Goal: Task Accomplishment & Management: Use online tool/utility

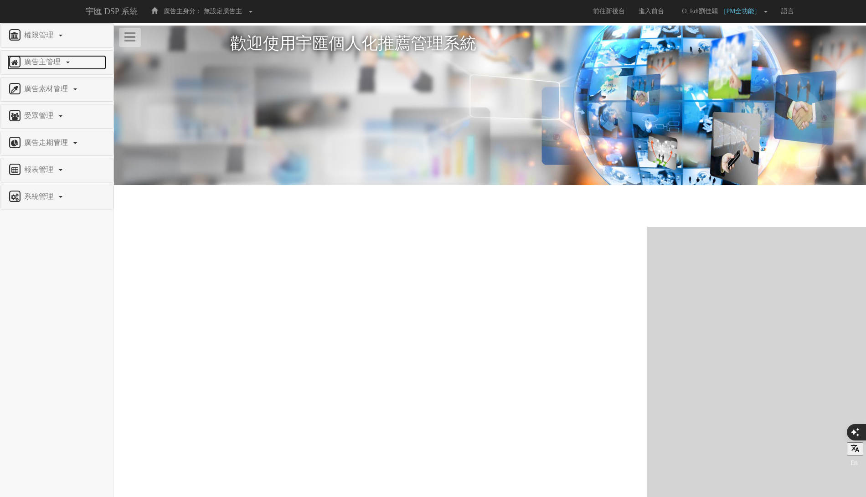
click at [51, 65] on span "廣告主管理" at bounding box center [43, 62] width 43 height 8
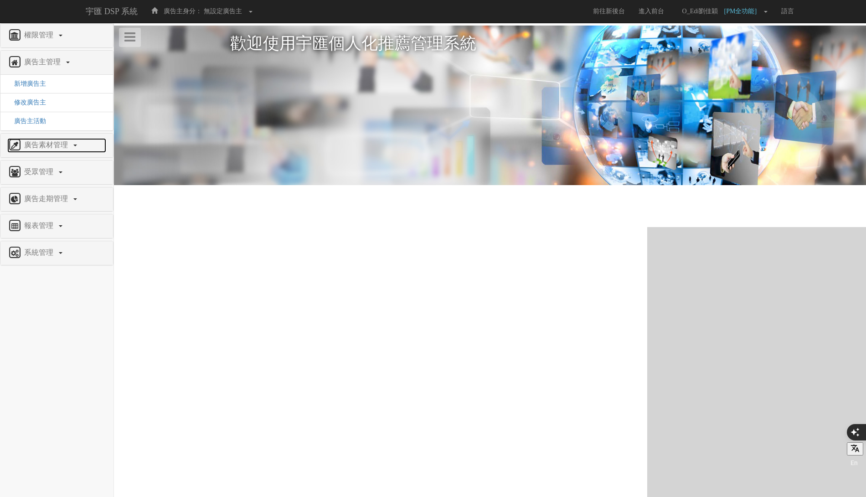
click at [49, 142] on span "廣告素材管理" at bounding box center [47, 145] width 51 height 8
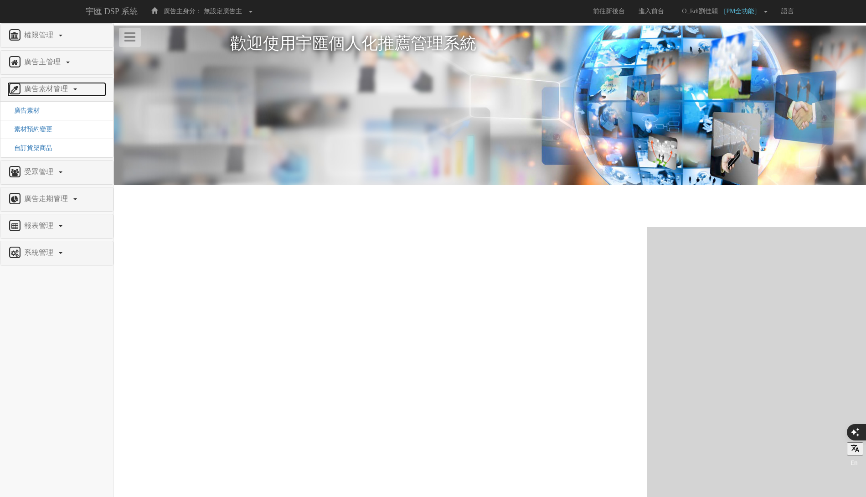
click at [56, 85] on span "廣告素材管理" at bounding box center [47, 89] width 51 height 8
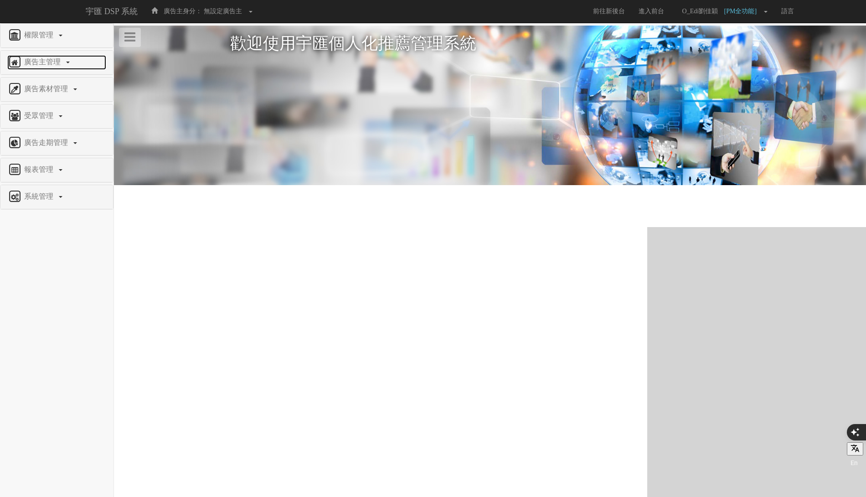
click at [52, 62] on span "廣告主管理" at bounding box center [43, 62] width 43 height 8
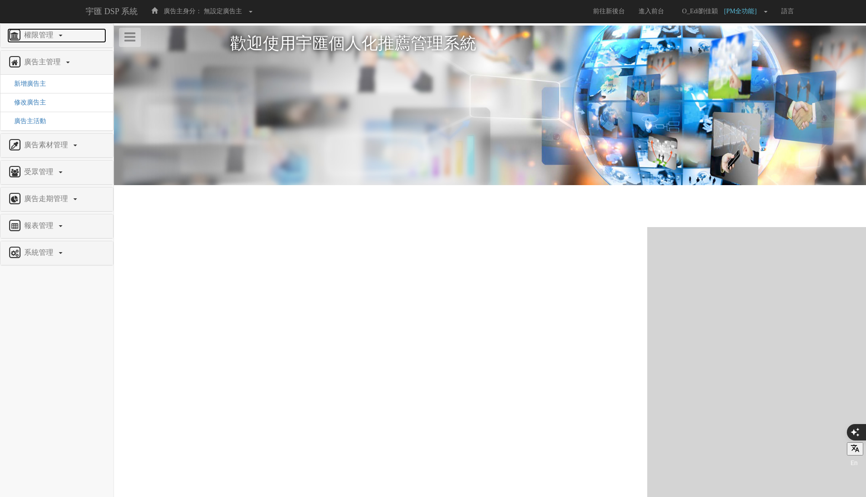
click at [52, 32] on span "權限管理" at bounding box center [40, 35] width 36 height 8
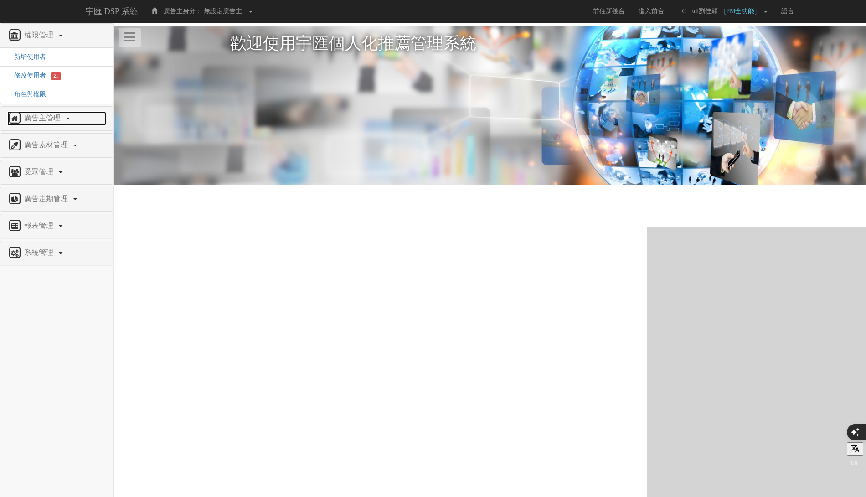
click at [50, 120] on span "廣告主管理" at bounding box center [43, 118] width 43 height 8
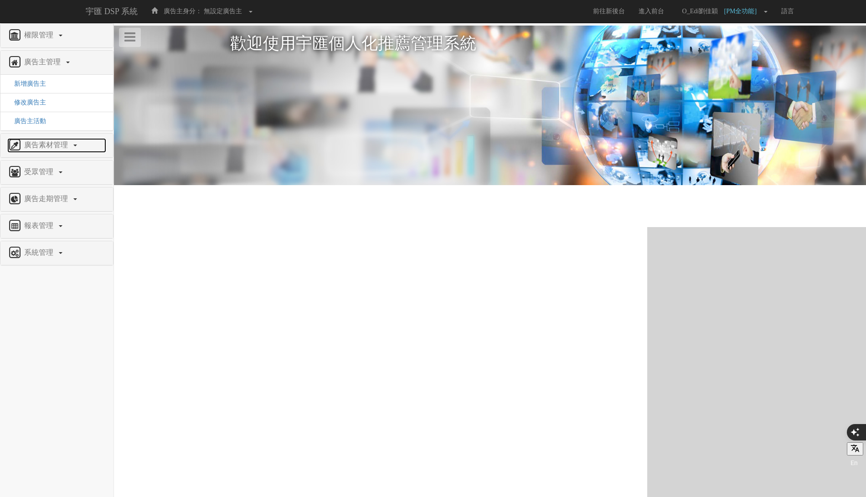
click at [57, 141] on span "廣告素材管理" at bounding box center [47, 145] width 51 height 8
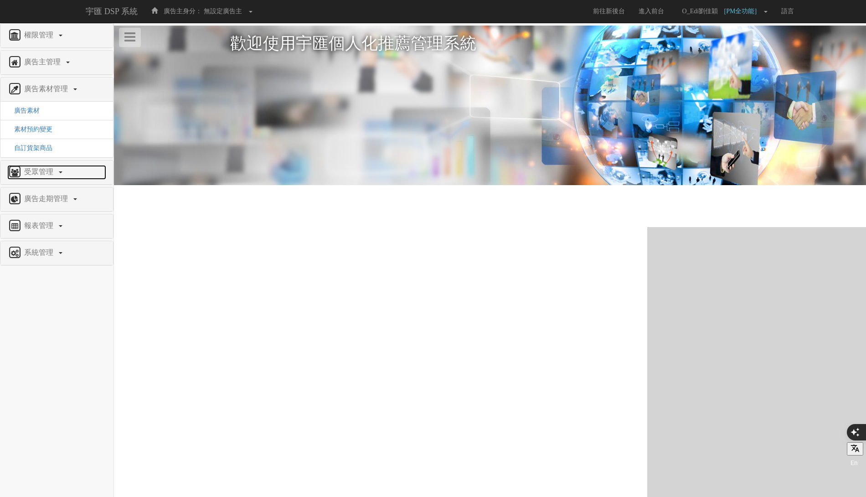
click at [47, 173] on span "受眾管理" at bounding box center [40, 172] width 36 height 8
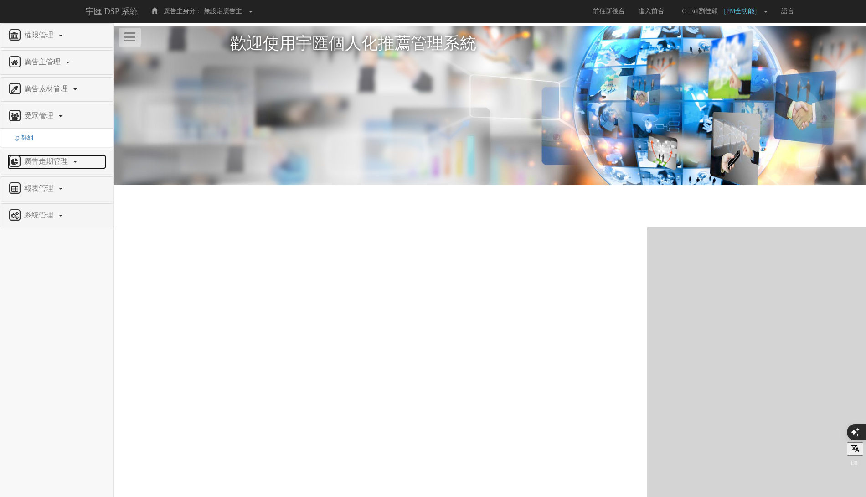
click at [59, 157] on span "廣告走期管理" at bounding box center [47, 161] width 51 height 8
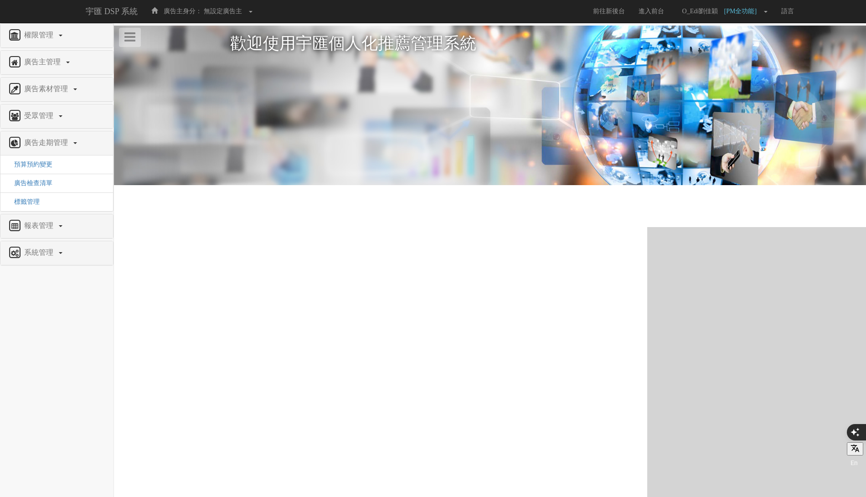
click at [48, 232] on div "報表管理" at bounding box center [56, 226] width 113 height 24
click at [48, 225] on span "報表管理" at bounding box center [40, 226] width 36 height 8
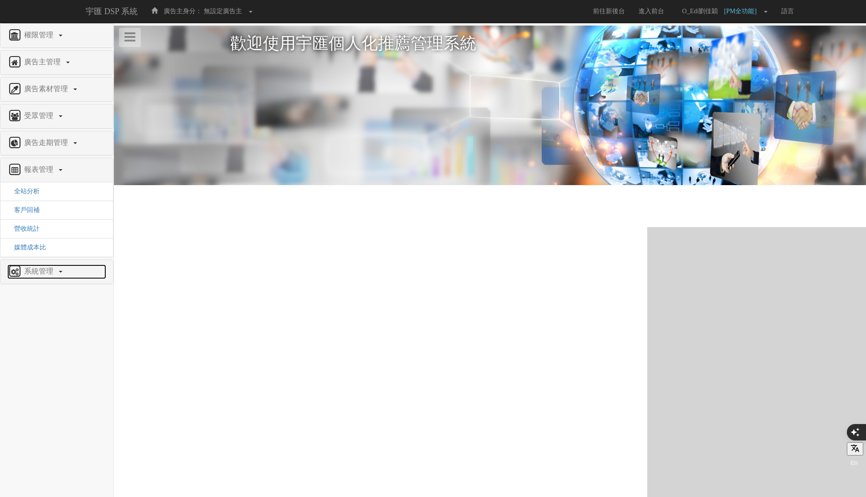
click at [49, 268] on span "系統管理" at bounding box center [40, 271] width 36 height 8
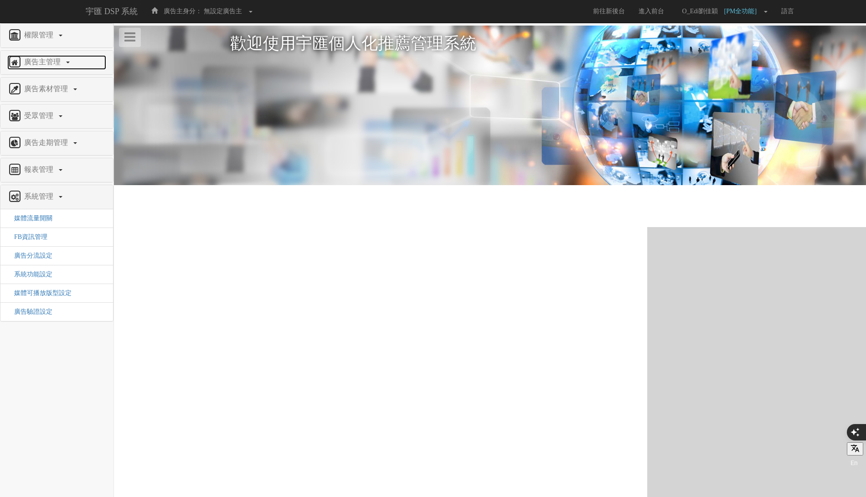
click at [58, 61] on span "廣告主管理" at bounding box center [43, 62] width 43 height 8
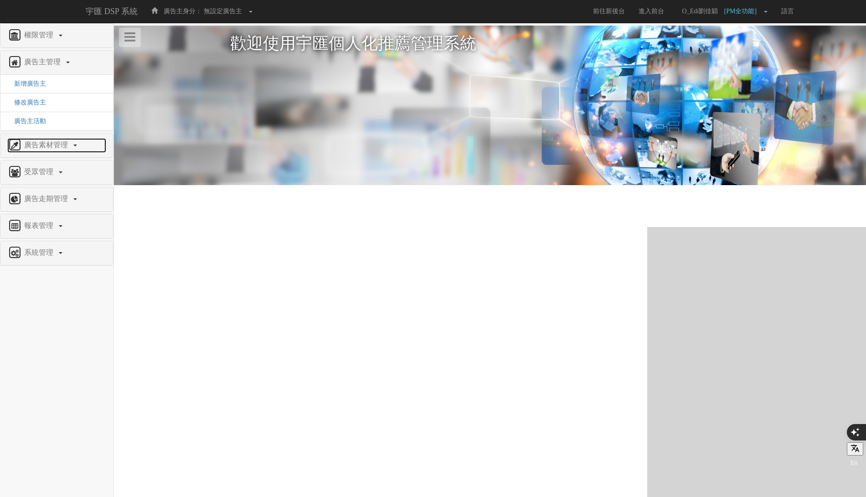
click at [55, 141] on span "廣告素材管理" at bounding box center [47, 145] width 51 height 8
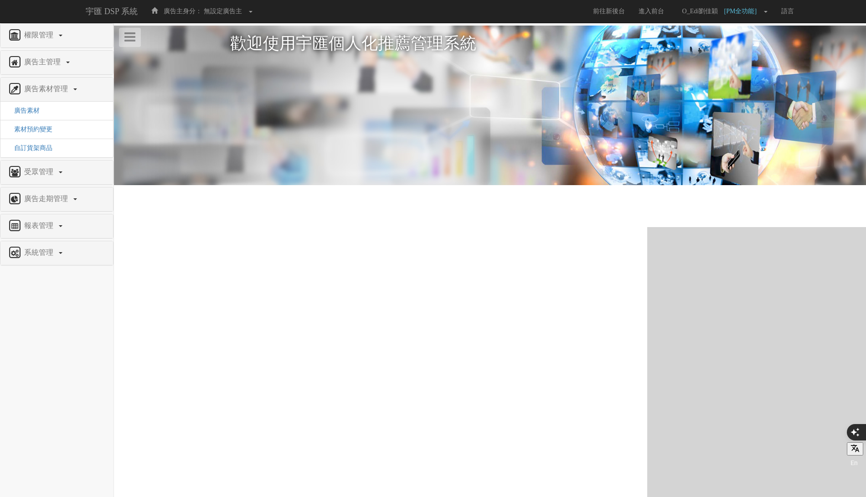
click at [55, 47] on div "權限管理 新增使用者 修改使用者 21 角色與權限 廣告主管理 新增廣告主 修改廣告主 廣告主活動 廣告素材管理 廣告素材 素材預約變更 自訂貨架商品 受眾管…" at bounding box center [56, 144] width 113 height 242
click at [55, 63] on span "廣告主管理" at bounding box center [43, 62] width 43 height 8
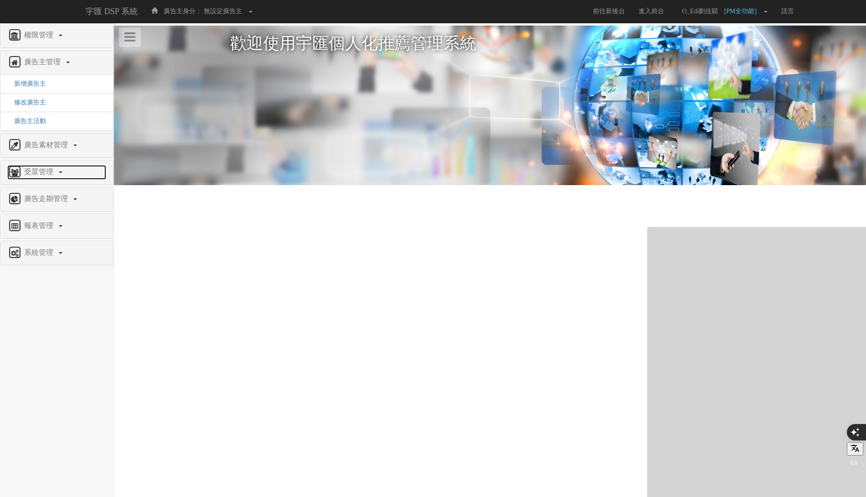
click at [50, 171] on span "受眾管理" at bounding box center [40, 172] width 36 height 8
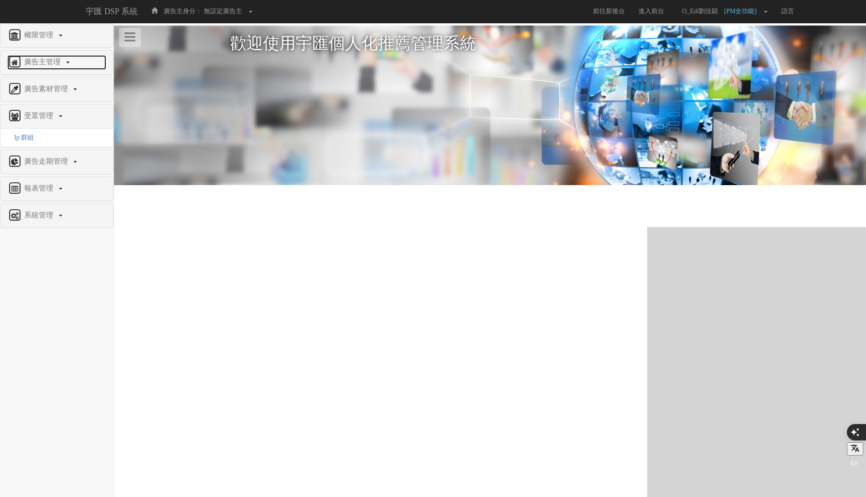
click at [56, 62] on span "廣告主管理" at bounding box center [43, 62] width 43 height 8
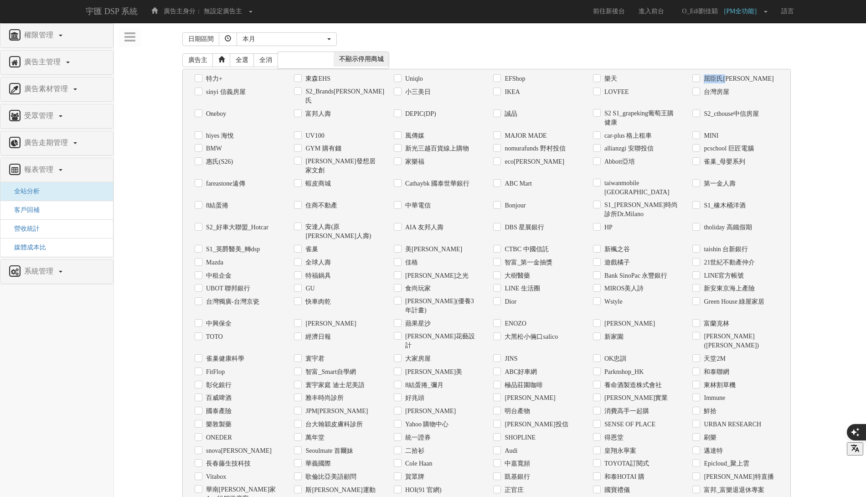
click at [727, 74] on label "屈臣氏[PERSON_NAME]" at bounding box center [737, 78] width 72 height 9
click at [713, 85] on div "台灣房屋" at bounding box center [735, 91] width 100 height 13
click at [716, 78] on label "屈臣氏[PERSON_NAME]" at bounding box center [737, 78] width 72 height 9
click at [698, 78] on input "屈臣氏[PERSON_NAME]" at bounding box center [695, 79] width 6 height 6
checkbox input "true"
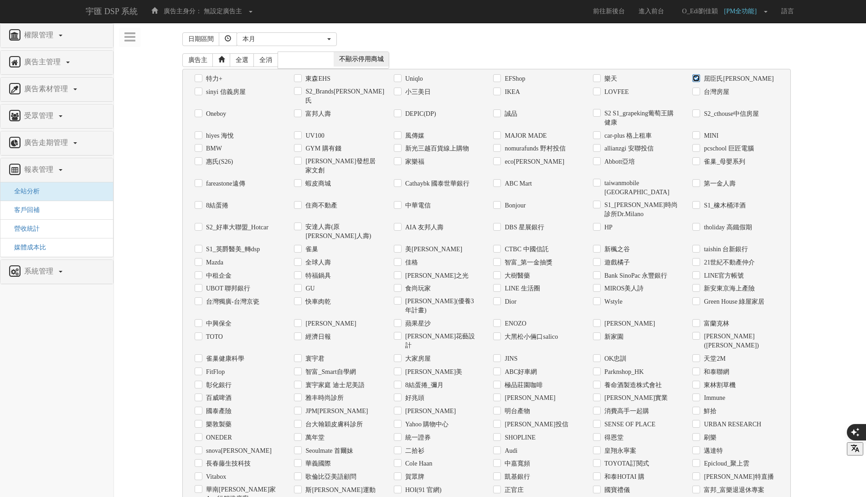
scroll to position [270, 0]
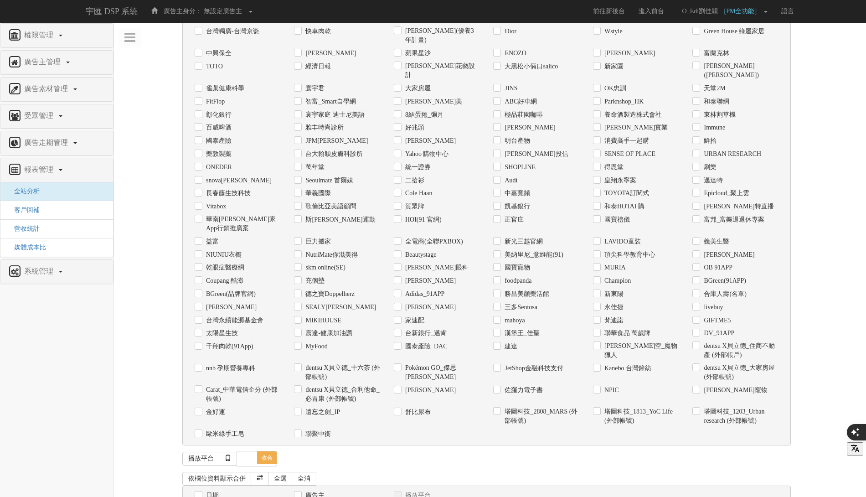
click at [205, 491] on label "日期" at bounding box center [211, 495] width 15 height 9
click at [201, 492] on input "日期" at bounding box center [198, 495] width 6 height 6
checkbox input "true"
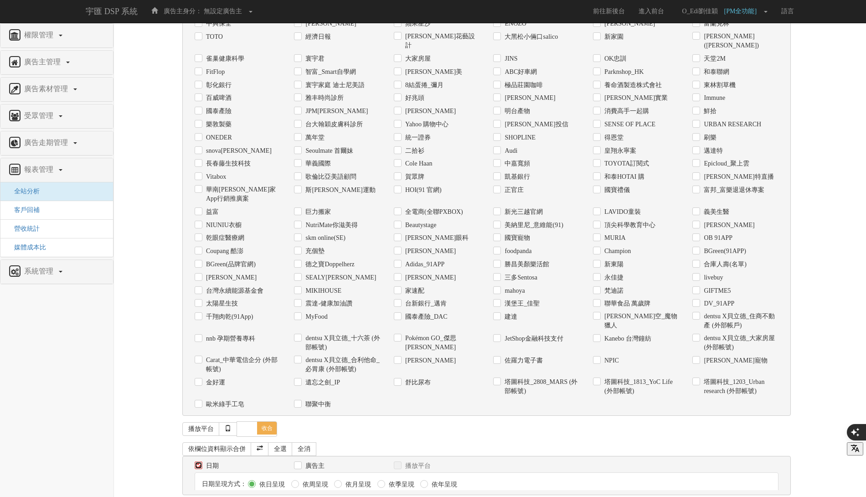
scroll to position [304, 0]
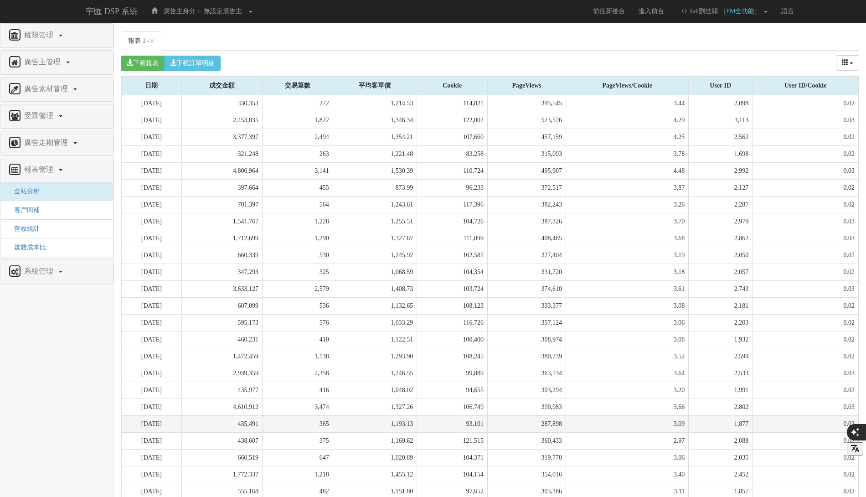
scroll to position [804, 0]
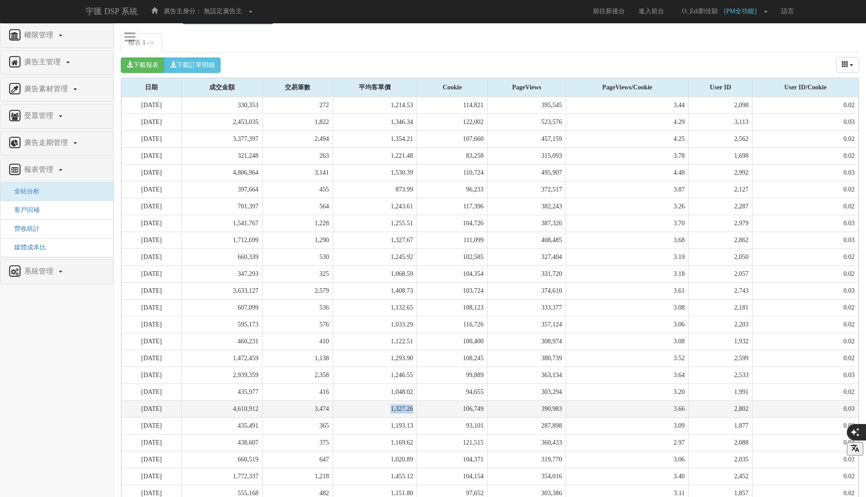
drag, startPoint x: 315, startPoint y: 363, endPoint x: 360, endPoint y: 362, distance: 44.7
click at [360, 400] on tr "2025-08-19 4,610,912 3,474 1,327.26 106,749 390,983 3.66 2,802 0.03" at bounding box center [490, 408] width 737 height 17
click at [323, 400] on td "3,474" at bounding box center [297, 408] width 71 height 17
drag, startPoint x: 323, startPoint y: 361, endPoint x: 342, endPoint y: 361, distance: 19.1
click at [333, 400] on td "3,474" at bounding box center [297, 408] width 71 height 17
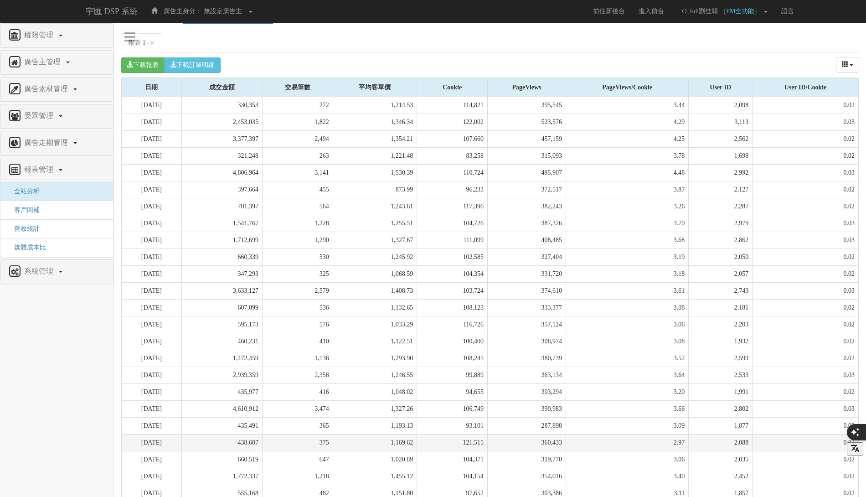
click at [329, 434] on td "375" at bounding box center [297, 442] width 71 height 17
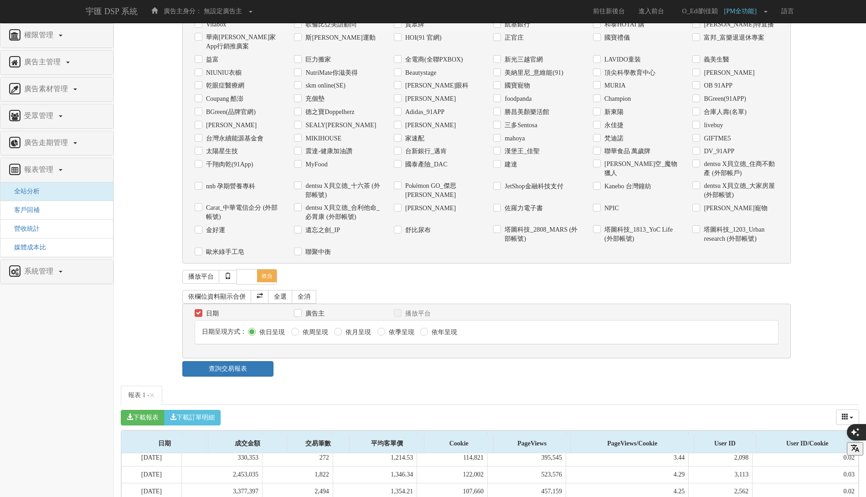
scroll to position [816, 0]
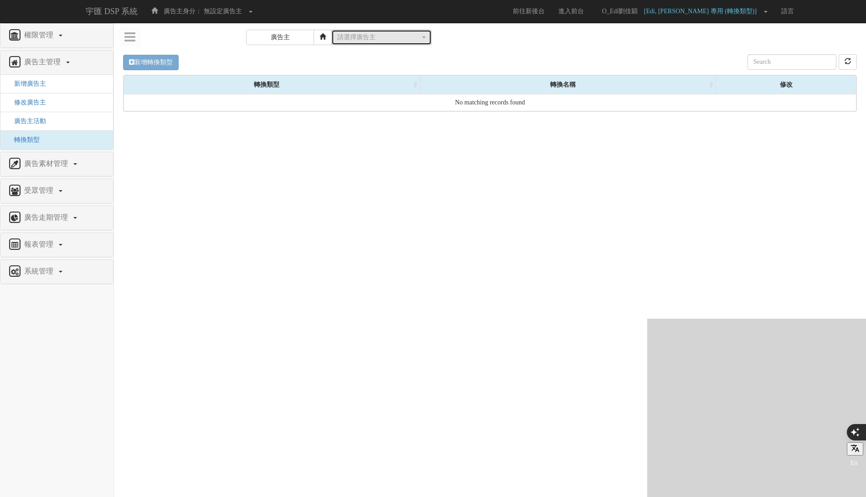
click at [393, 39] on div "請選擇廣告主" at bounding box center [378, 37] width 83 height 9
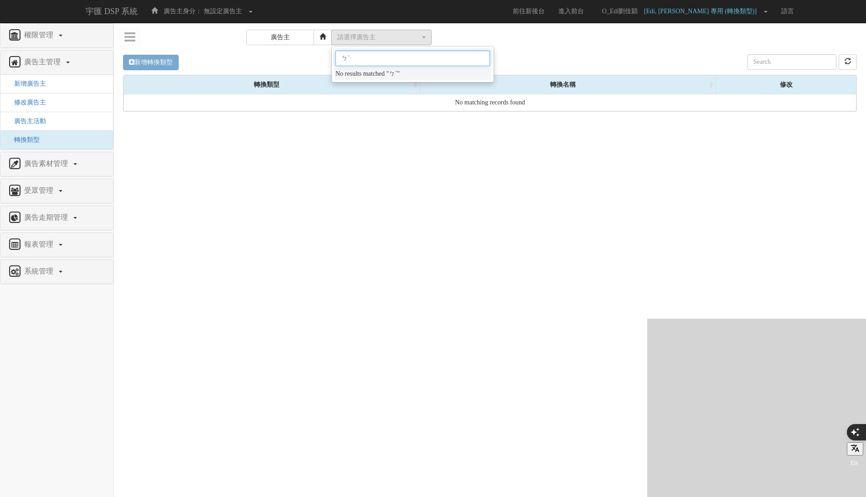
type input "ㄅ"
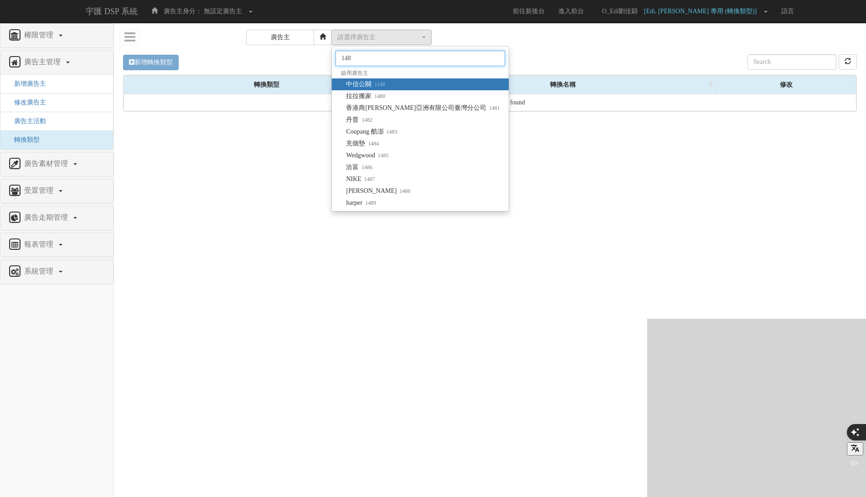
type input "1483"
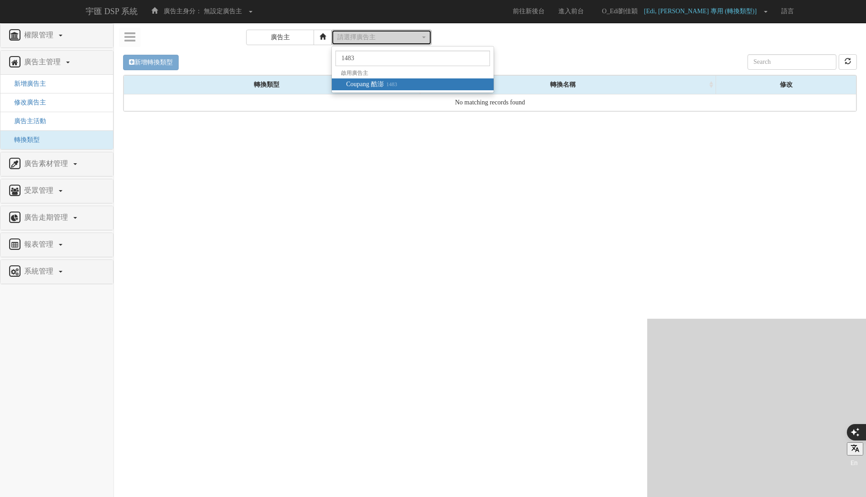
select select "1483"
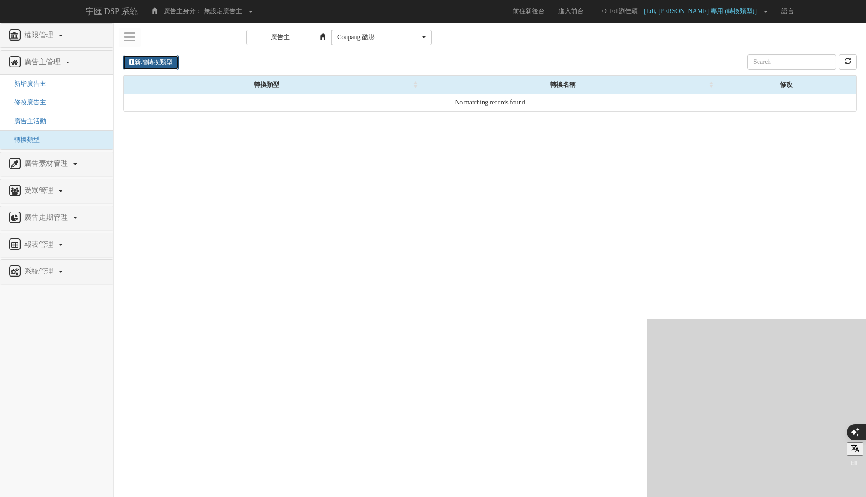
click at [170, 62] on link "新增轉換類型" at bounding box center [151, 62] width 56 height 15
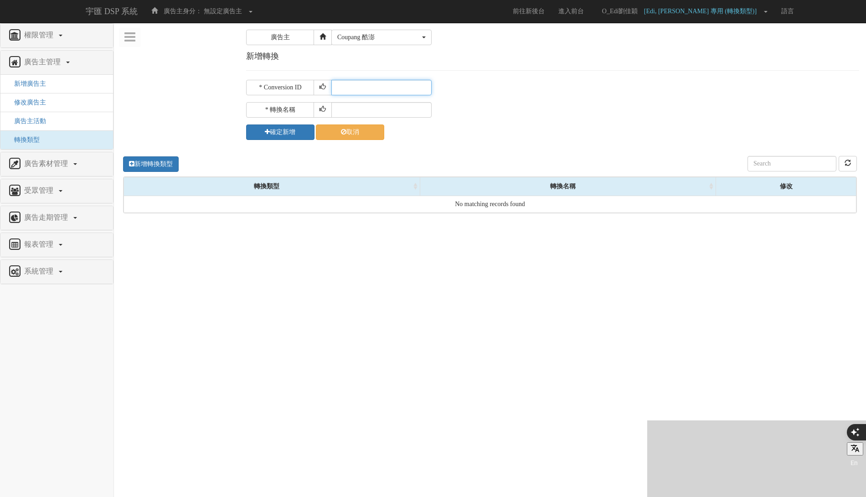
click at [382, 83] on input "text" at bounding box center [381, 87] width 100 height 15
paste input "search_1483"
type input "search_1483"
click at [345, 108] on input "text" at bounding box center [381, 109] width 100 height 15
paste input "search_1483"
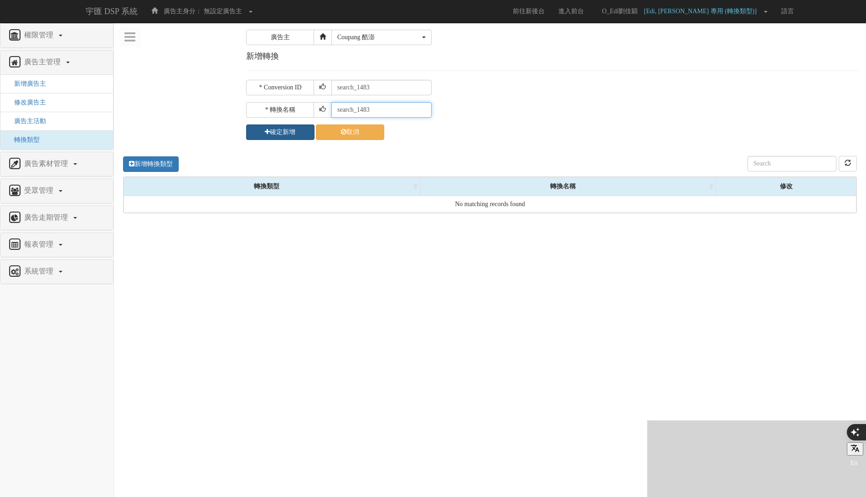
type input "search_1483"
click at [293, 125] on button "確定新增" at bounding box center [280, 131] width 68 height 15
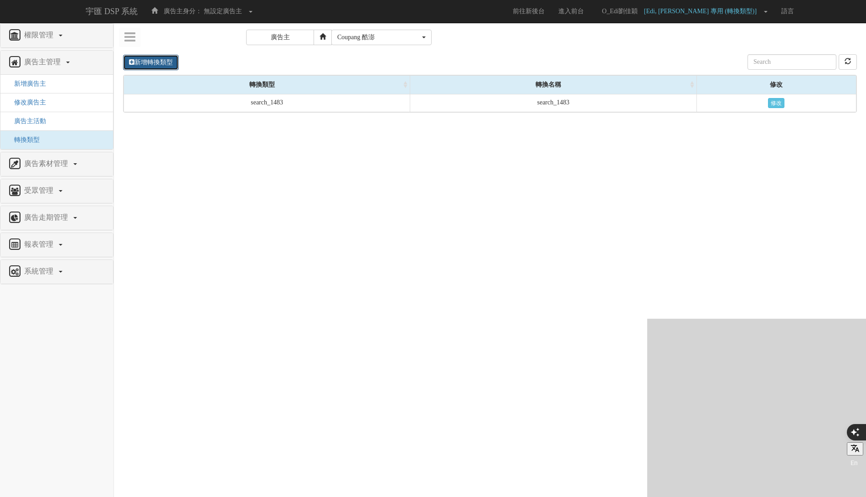
click at [175, 63] on link "新增轉換類型" at bounding box center [151, 62] width 56 height 15
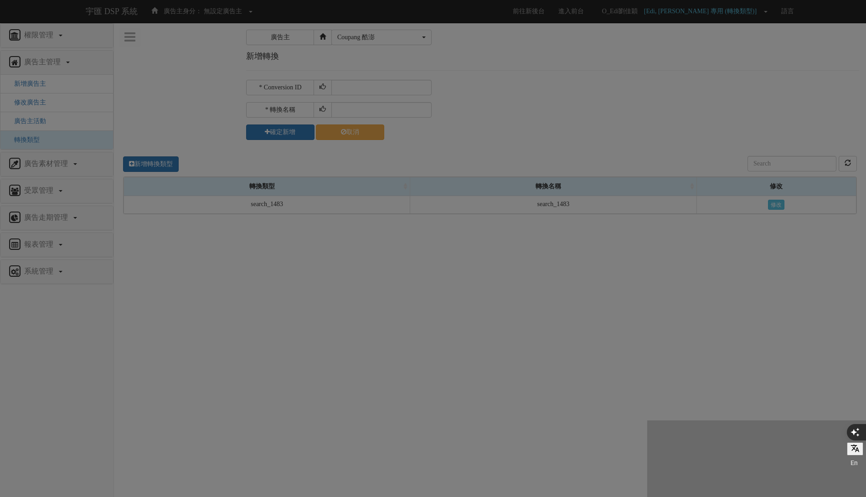
click at [360, 89] on div at bounding box center [433, 248] width 866 height 497
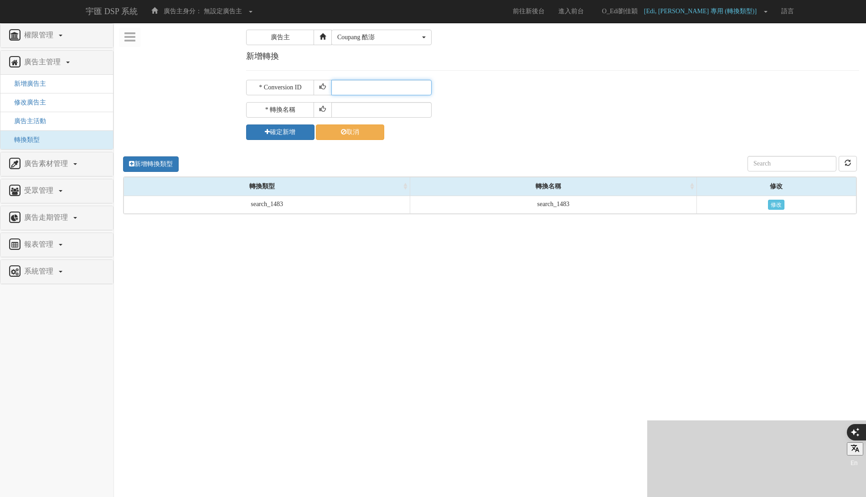
click at [360, 89] on input "text" at bounding box center [381, 87] width 100 height 15
paste input "checkout_1483"
type input "checkout_1483"
click at [354, 107] on input "text" at bounding box center [381, 109] width 100 height 15
paste input "checkout_1483"
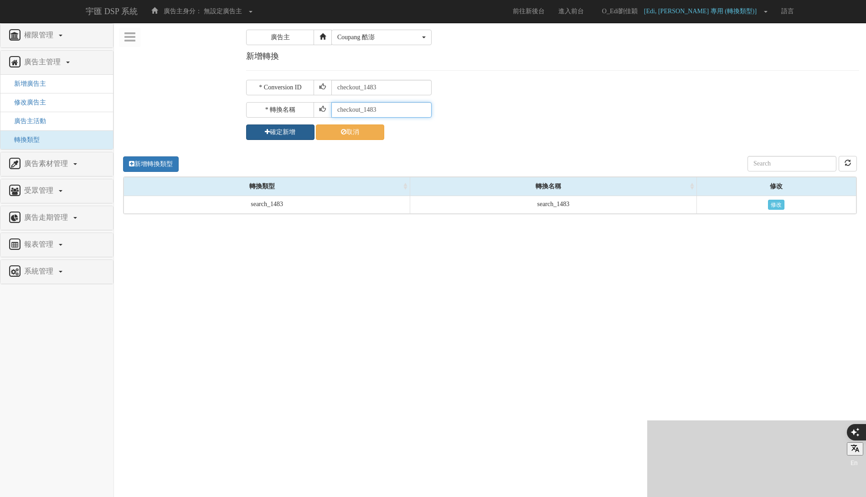
type input "checkout_1483"
click at [287, 131] on button "確定新增" at bounding box center [280, 131] width 68 height 15
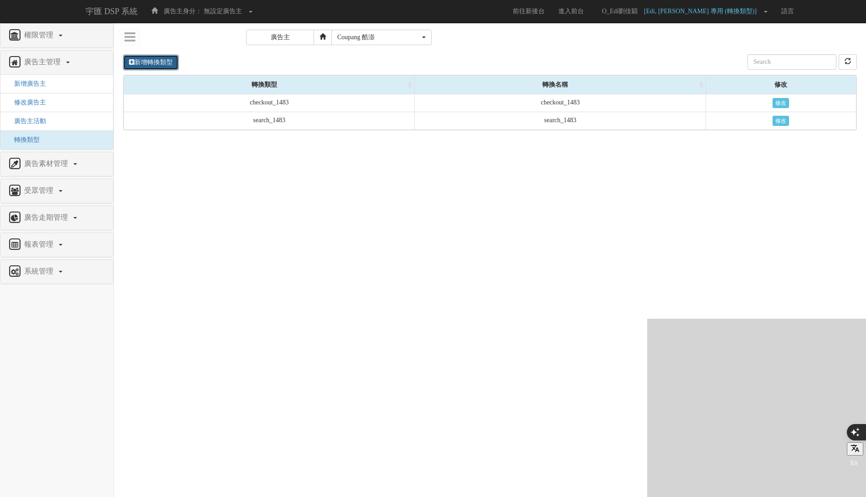
click at [154, 61] on link "新增轉換類型" at bounding box center [151, 62] width 56 height 15
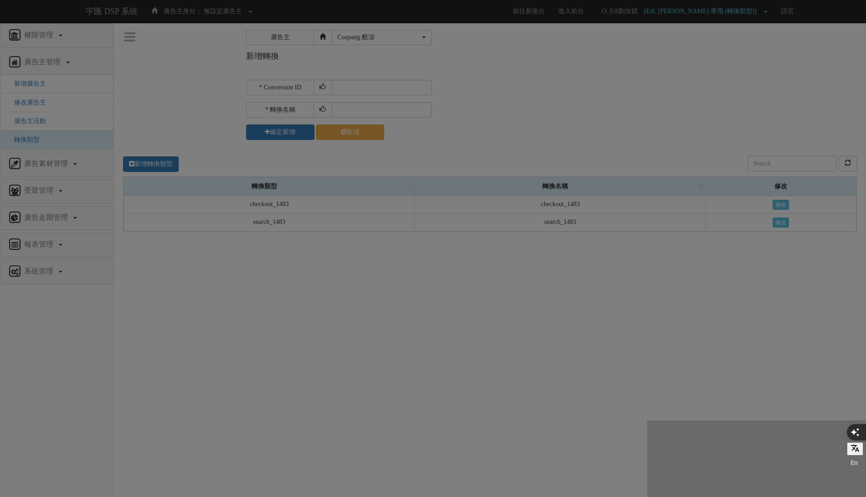
click at [343, 90] on div at bounding box center [433, 248] width 866 height 497
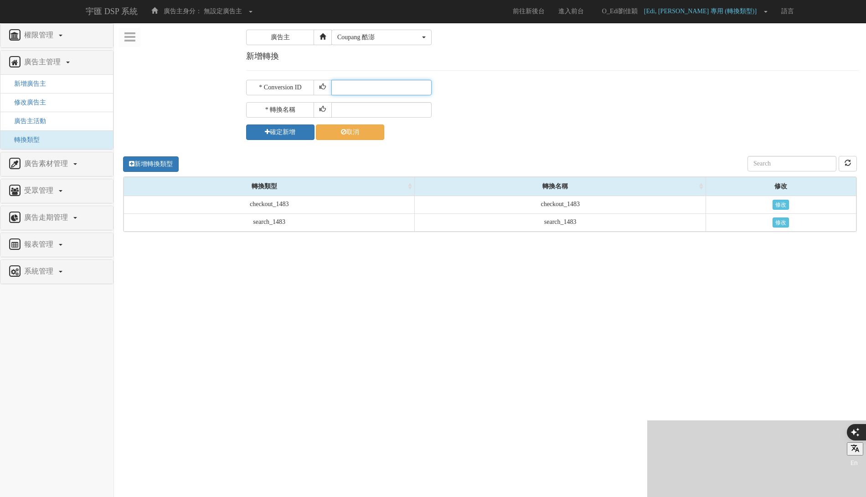
click at [356, 88] on input "text" at bounding box center [381, 87] width 100 height 15
paste input "signup_1483"
type input "signup_1483"
click at [354, 110] on input "text" at bounding box center [381, 109] width 100 height 15
paste input "signup_1483"
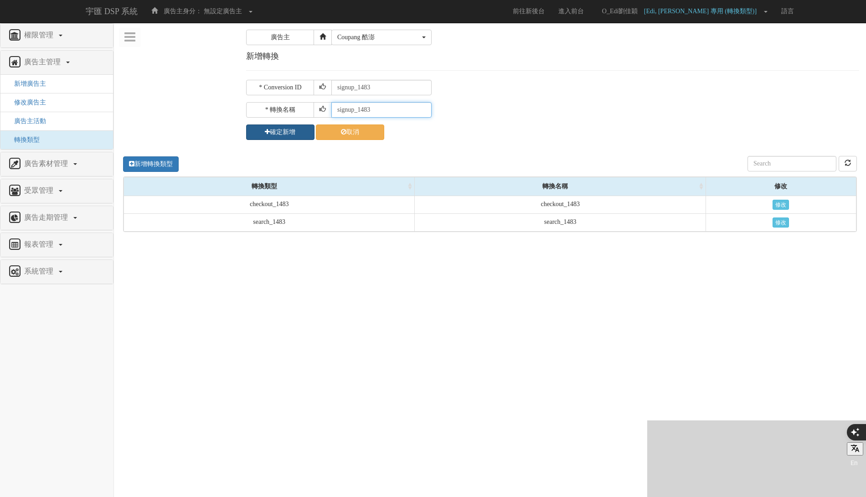
type input "signup_1483"
click at [293, 129] on button "確定新增" at bounding box center [280, 131] width 68 height 15
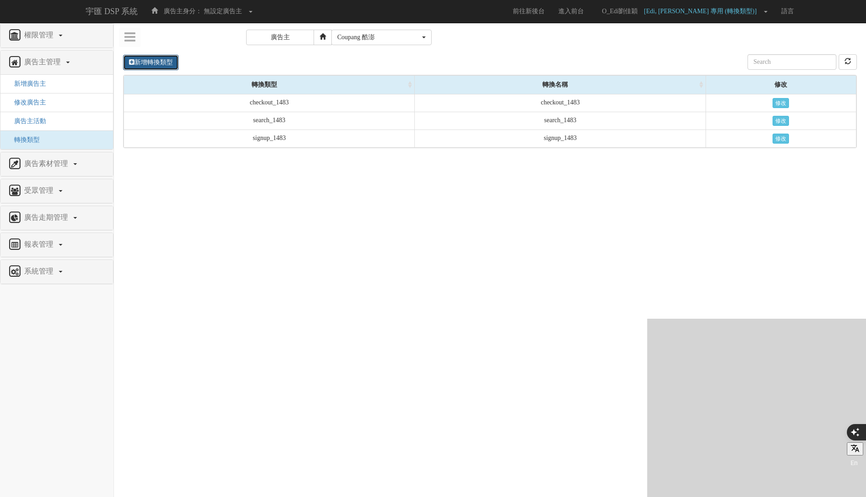
click at [156, 69] on link "新增轉換類型" at bounding box center [151, 62] width 56 height 15
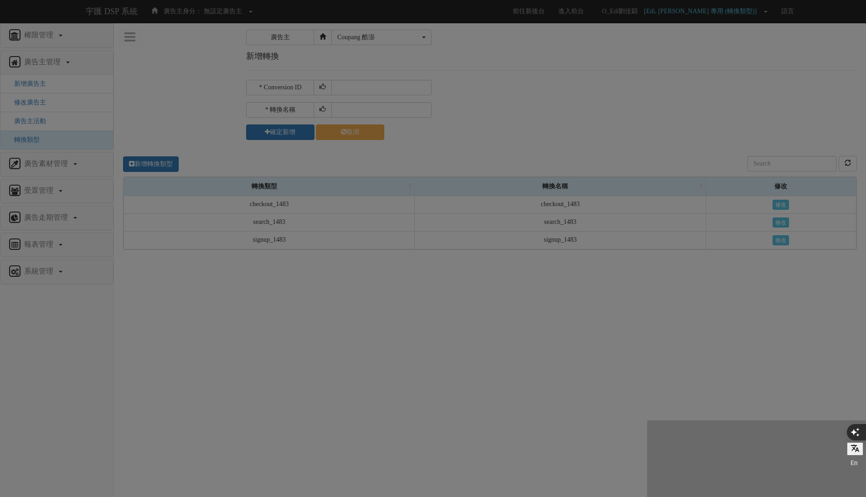
click at [350, 88] on div at bounding box center [433, 248] width 866 height 497
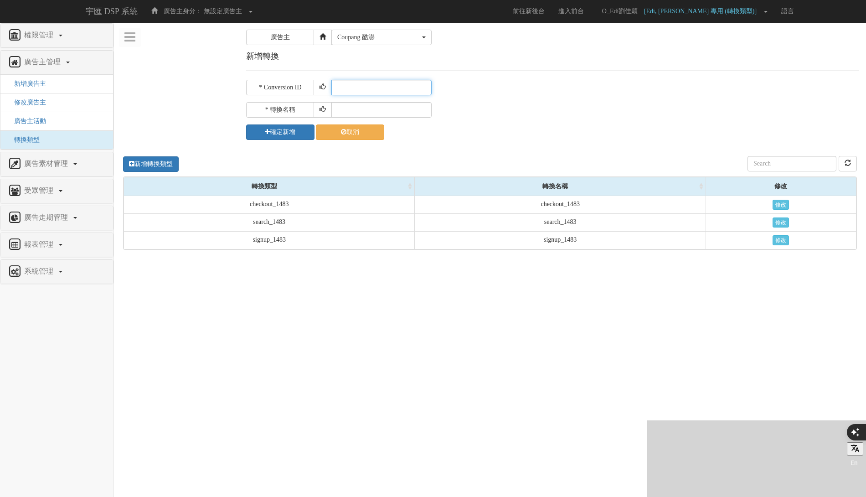
click at [354, 88] on input "text" at bounding box center [381, 87] width 100 height 15
paste input "install_1483"
type input "install_1483"
click at [356, 109] on input "text" at bounding box center [381, 109] width 100 height 15
paste input "install_1483"
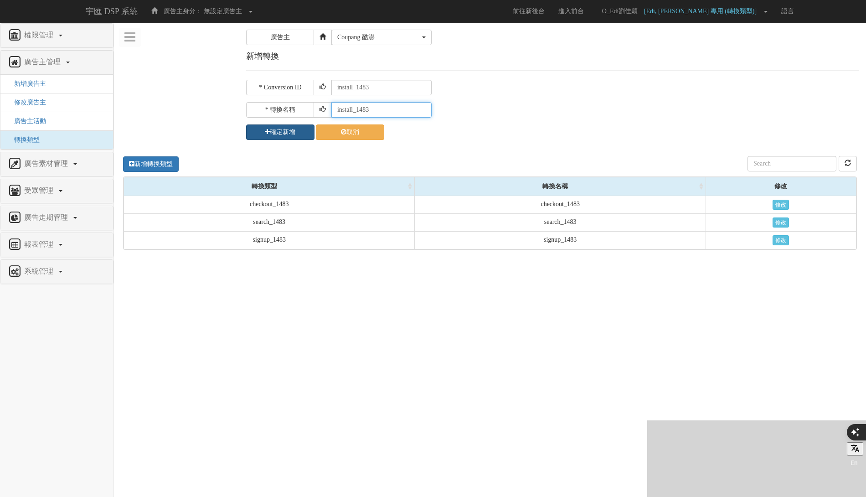
type input "install_1483"
click at [293, 130] on button "確定新增" at bounding box center [280, 131] width 68 height 15
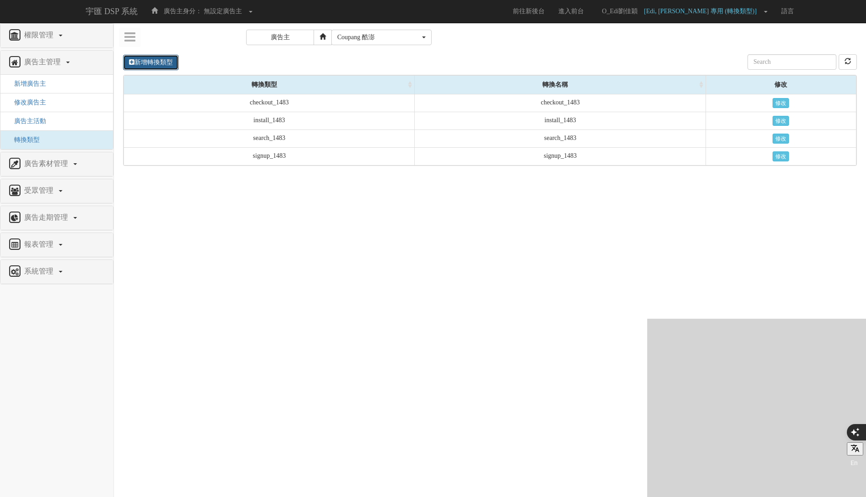
click at [151, 58] on link "新增轉換類型" at bounding box center [151, 62] width 56 height 15
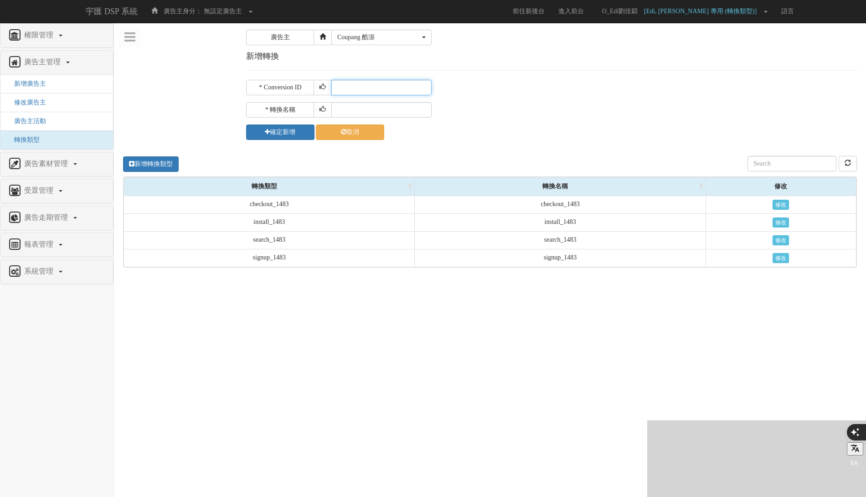
click at [365, 88] on input "text" at bounding box center [381, 87] width 100 height 15
type input "cart_1483"
click at [358, 108] on input "text" at bounding box center [381, 109] width 100 height 15
paste input "cart_1483"
type input "cart_1483"
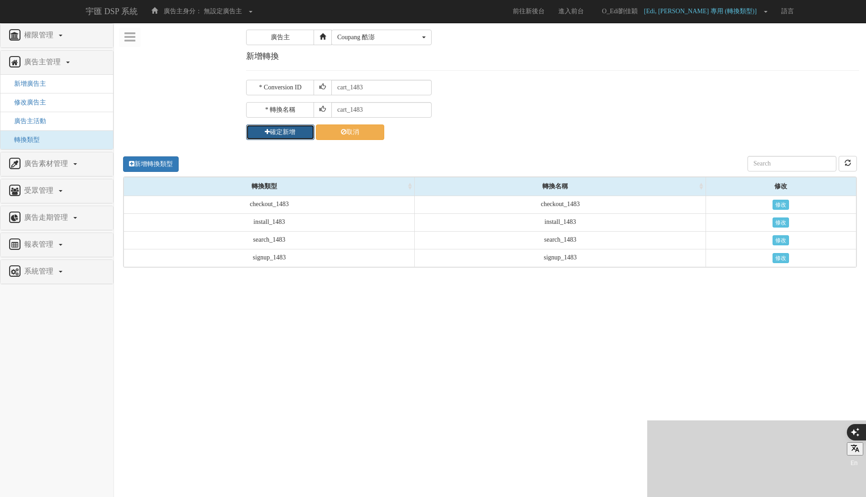
click at [296, 131] on button "確定新增" at bounding box center [280, 131] width 68 height 15
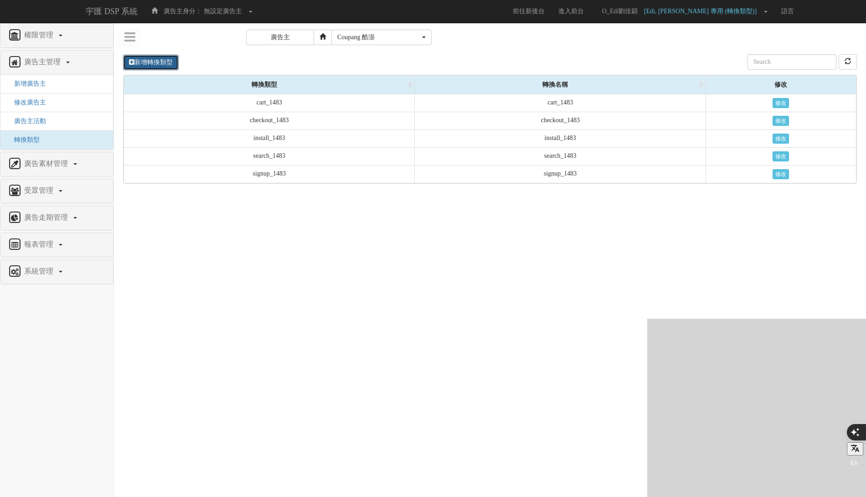
click at [163, 61] on link "新增轉換類型" at bounding box center [151, 62] width 56 height 15
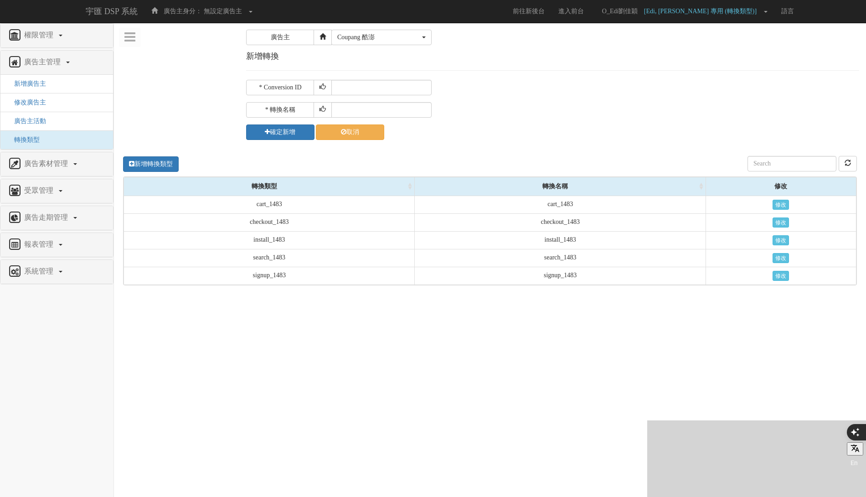
click at [377, 84] on body "宇匯 DSP 系統 廣告主身分： 無設定廣告主 無設定廣告主 [001] CoreTeam測試用1 [002] CoreTeam測試用2-LineApp [0…" at bounding box center [433, 214] width 866 height 429
click at [377, 84] on input "text" at bounding box center [381, 87] width 100 height 15
type input "buy_1483"
click at [375, 112] on input "text" at bounding box center [381, 109] width 100 height 15
paste input "buy_1483"
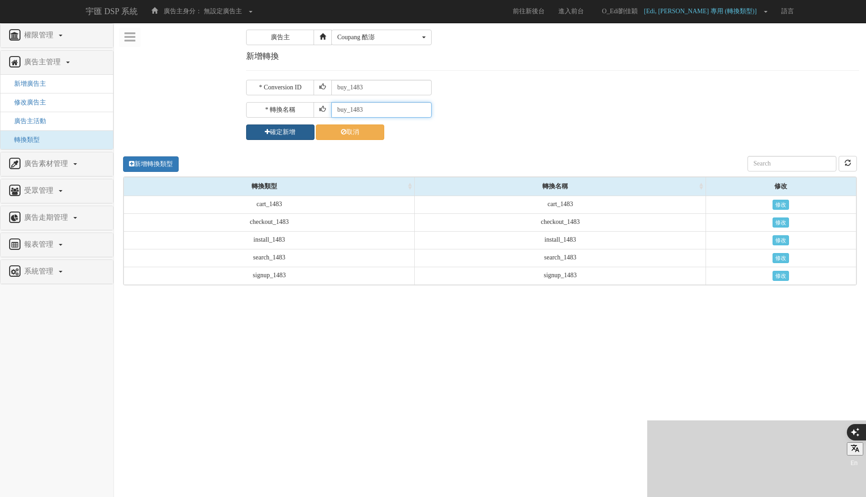
type input "buy_1483"
click at [284, 130] on button "確定新增" at bounding box center [280, 131] width 68 height 15
